Goal: Task Accomplishment & Management: Use online tool/utility

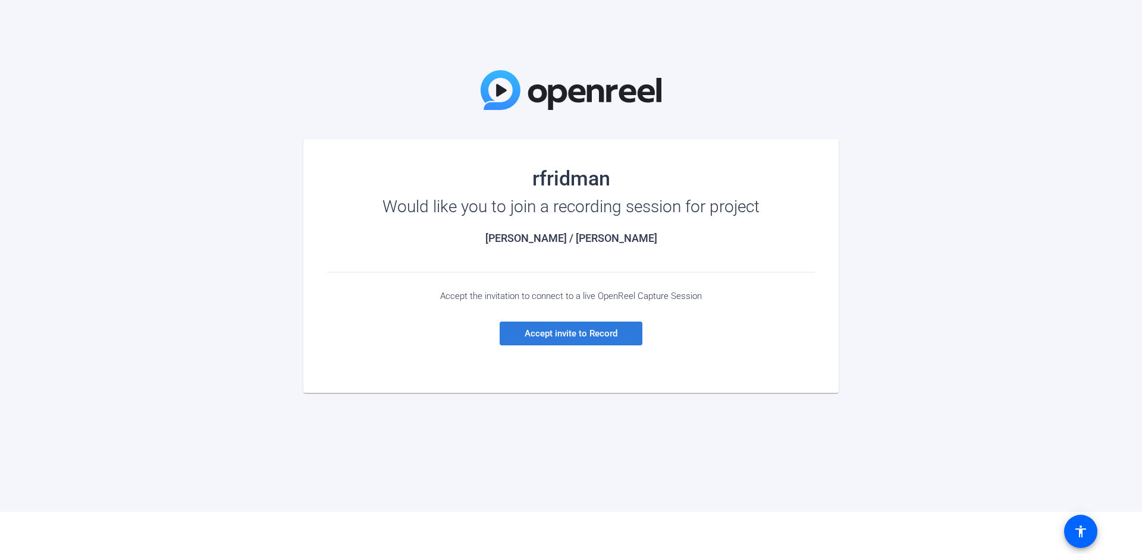
click at [539, 340] on span at bounding box center [571, 333] width 143 height 29
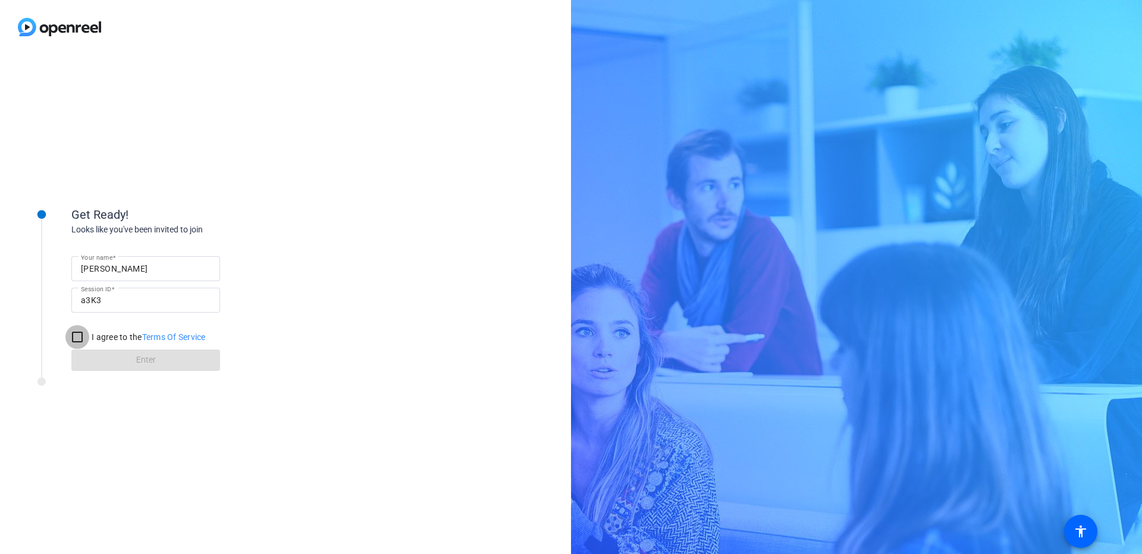
click at [70, 337] on input "I agree to the Terms Of Service" at bounding box center [77, 337] width 24 height 24
checkbox input "true"
click at [86, 359] on span at bounding box center [145, 360] width 149 height 29
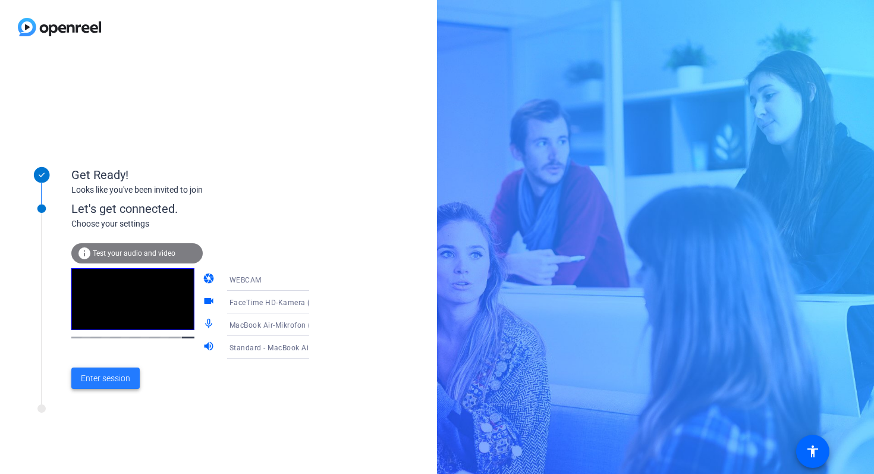
click at [100, 382] on span "Enter session" at bounding box center [105, 378] width 49 height 12
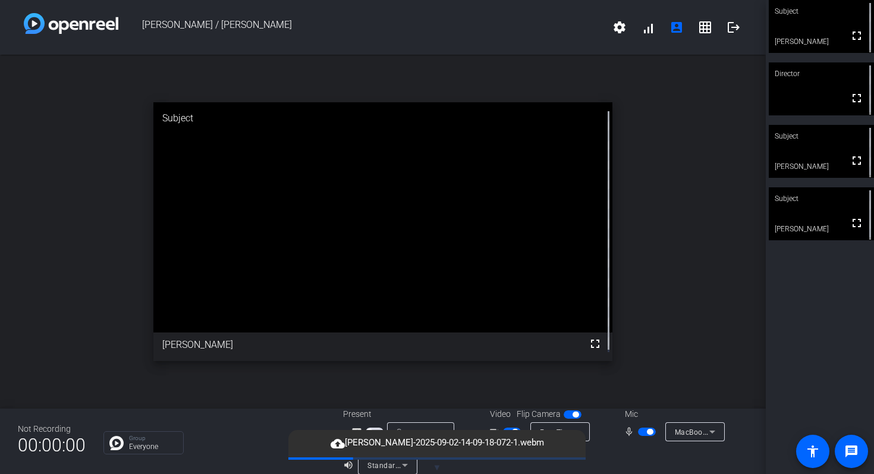
click at [360, 372] on div "open_in_new Subject fullscreen [PERSON_NAME]" at bounding box center [383, 232] width 766 height 354
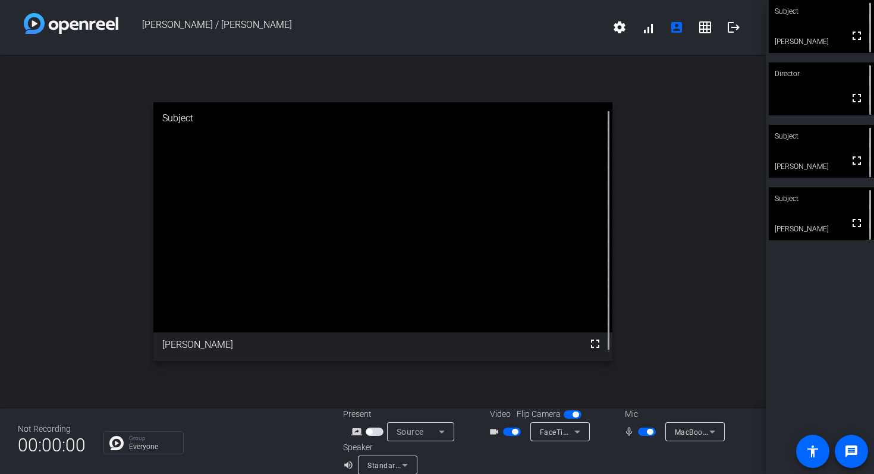
scroll to position [14, 0]
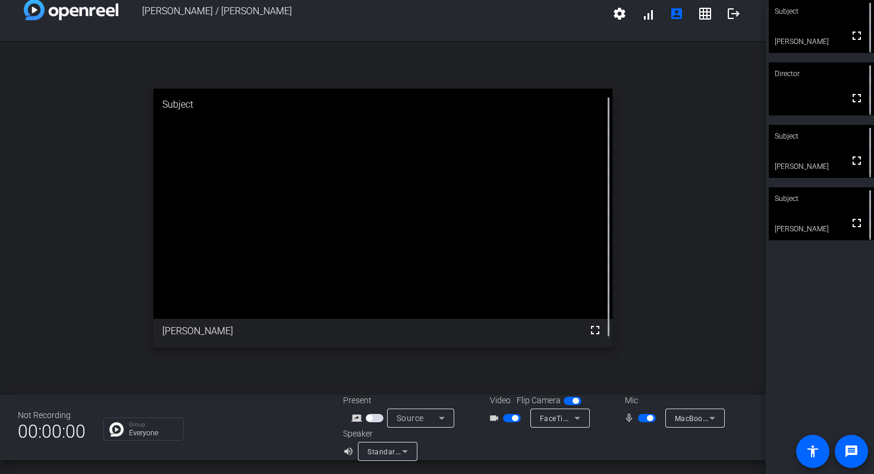
click at [452, 146] on video at bounding box center [383, 204] width 460 height 230
click at [684, 200] on div "open_in_new Director fullscreen" at bounding box center [383, 218] width 766 height 354
click at [727, 20] on mat-icon "logout" at bounding box center [734, 14] width 14 height 14
